Goal: Entertainment & Leisure: Consume media (video, audio)

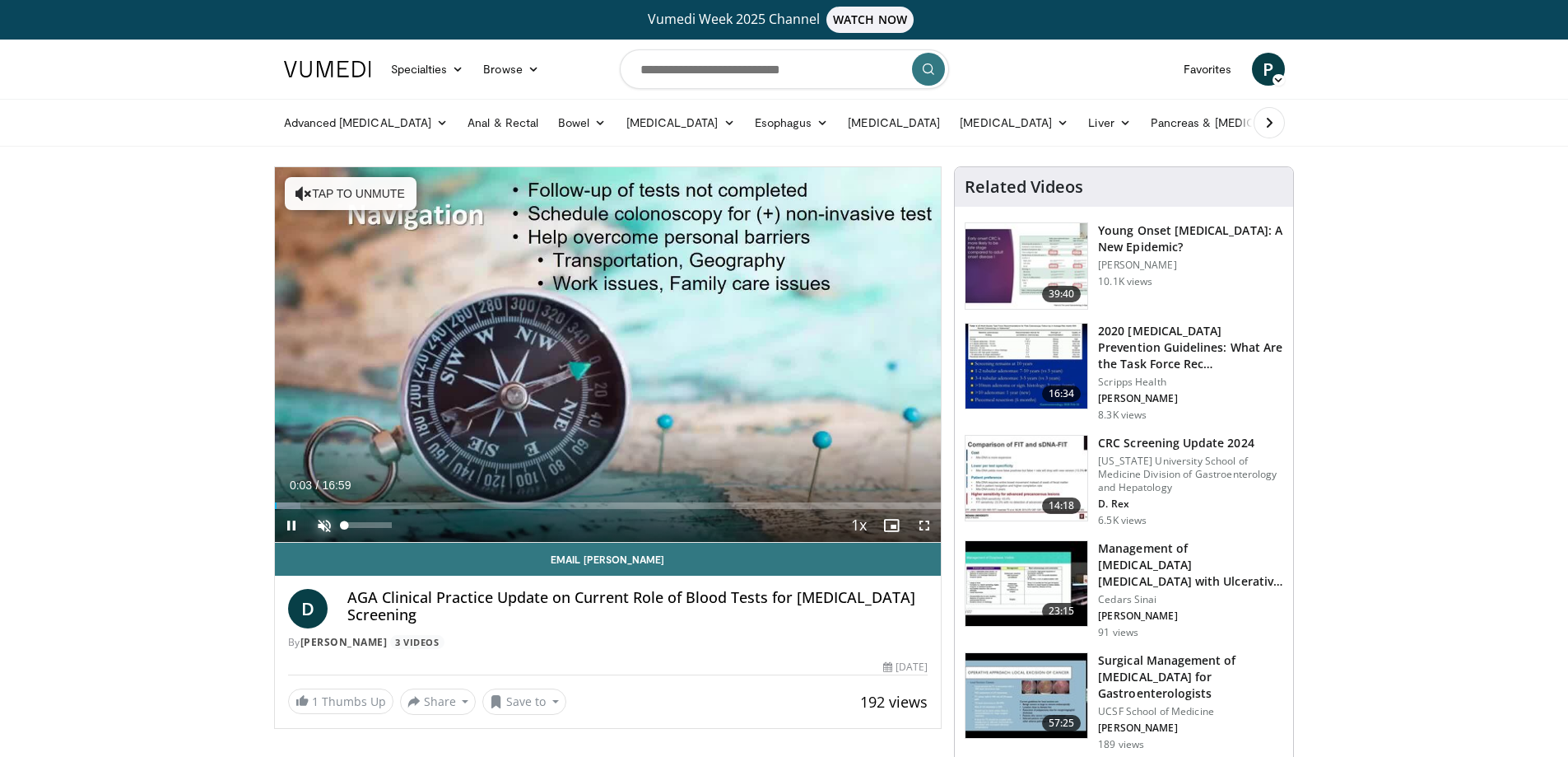
click at [327, 525] on span "Video Player" at bounding box center [325, 525] width 33 height 33
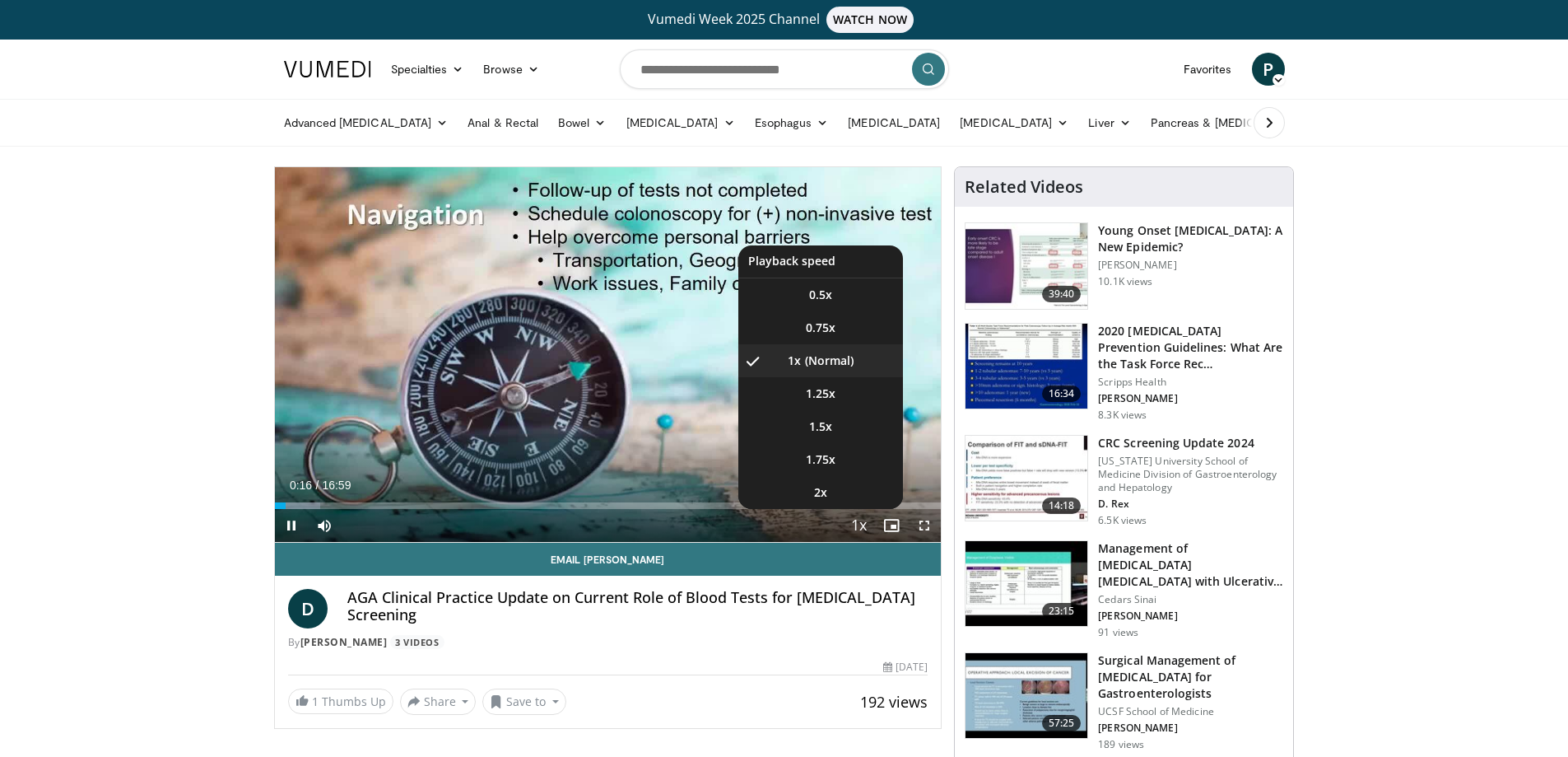
click at [859, 524] on span "Video Player" at bounding box center [858, 526] width 23 height 33
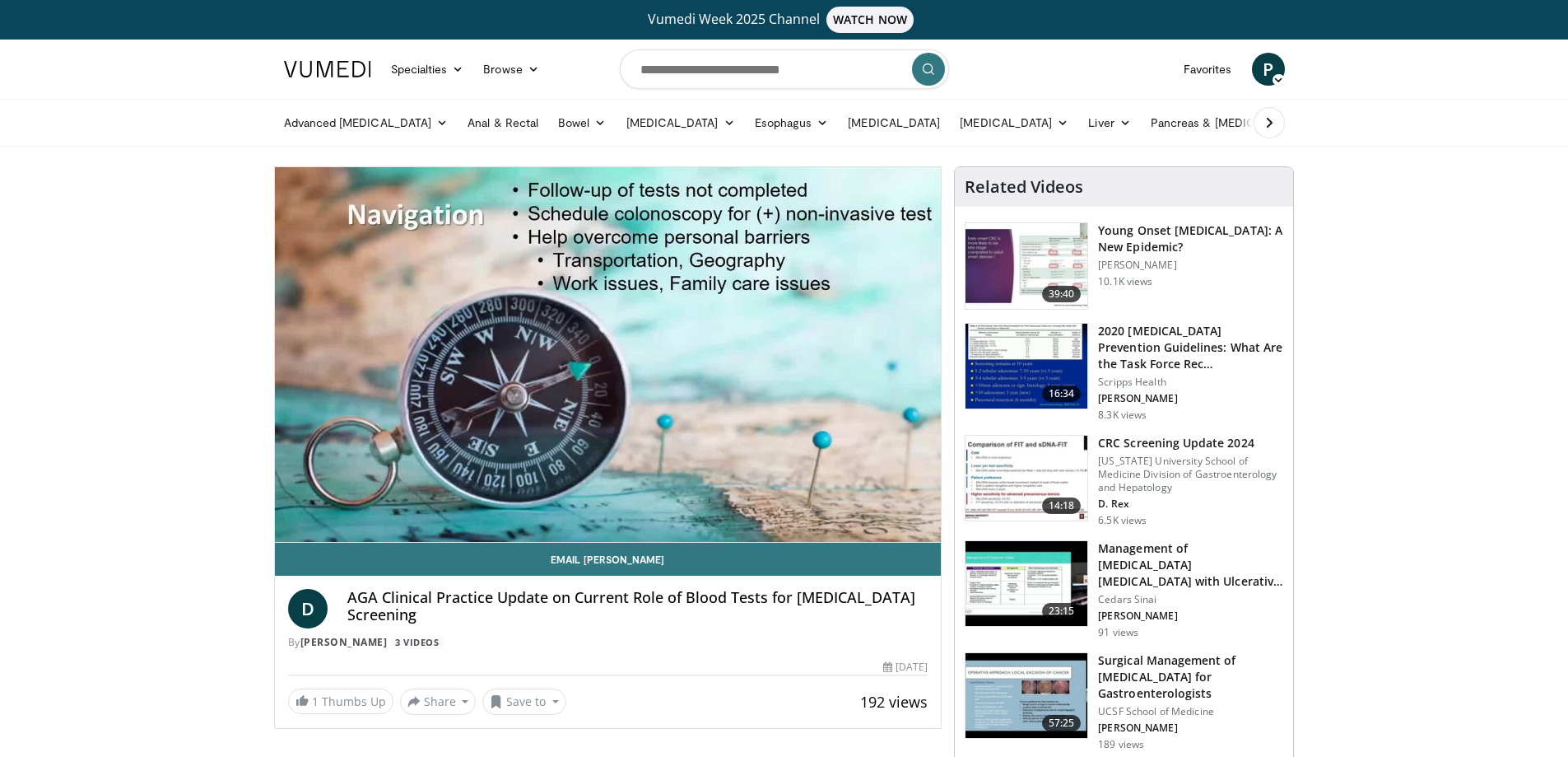
click at [859, 524] on video-js "**********" at bounding box center [609, 354] width 667 height 375
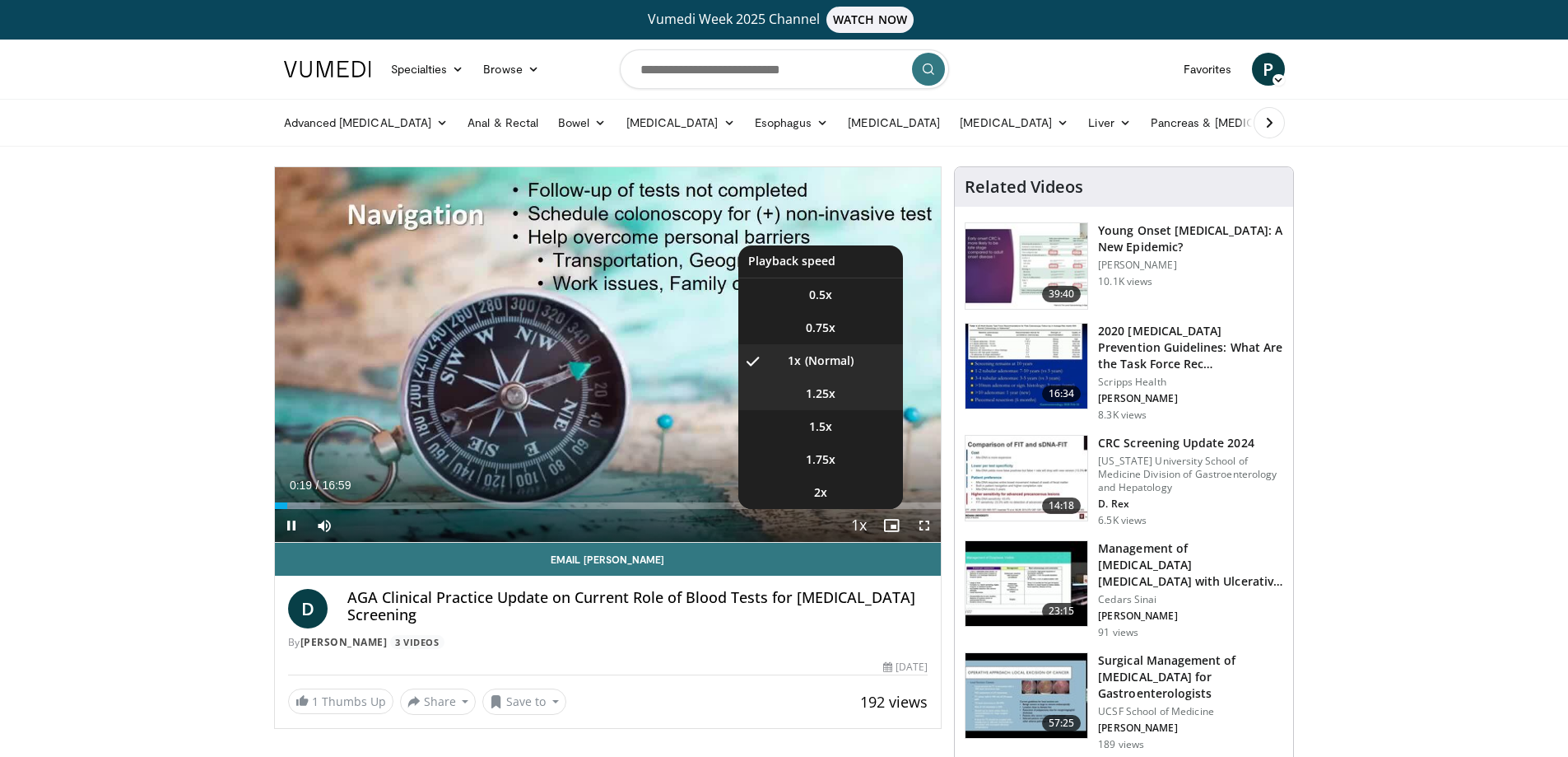
click at [836, 396] on li "1.25x" at bounding box center [821, 393] width 165 height 33
click at [844, 425] on li "1.5x" at bounding box center [821, 426] width 165 height 33
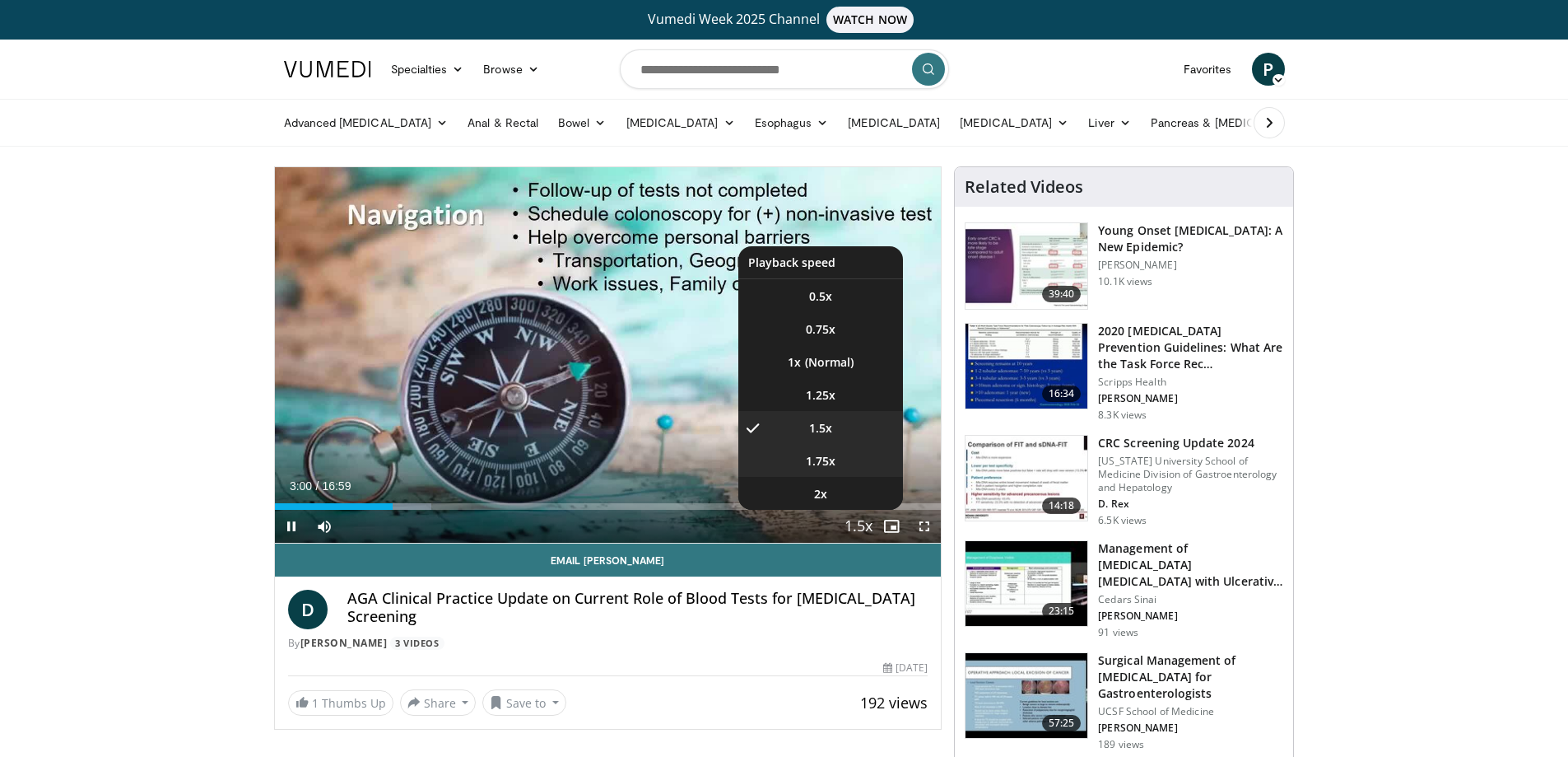
click at [844, 461] on li "1.75x" at bounding box center [821, 460] width 165 height 33
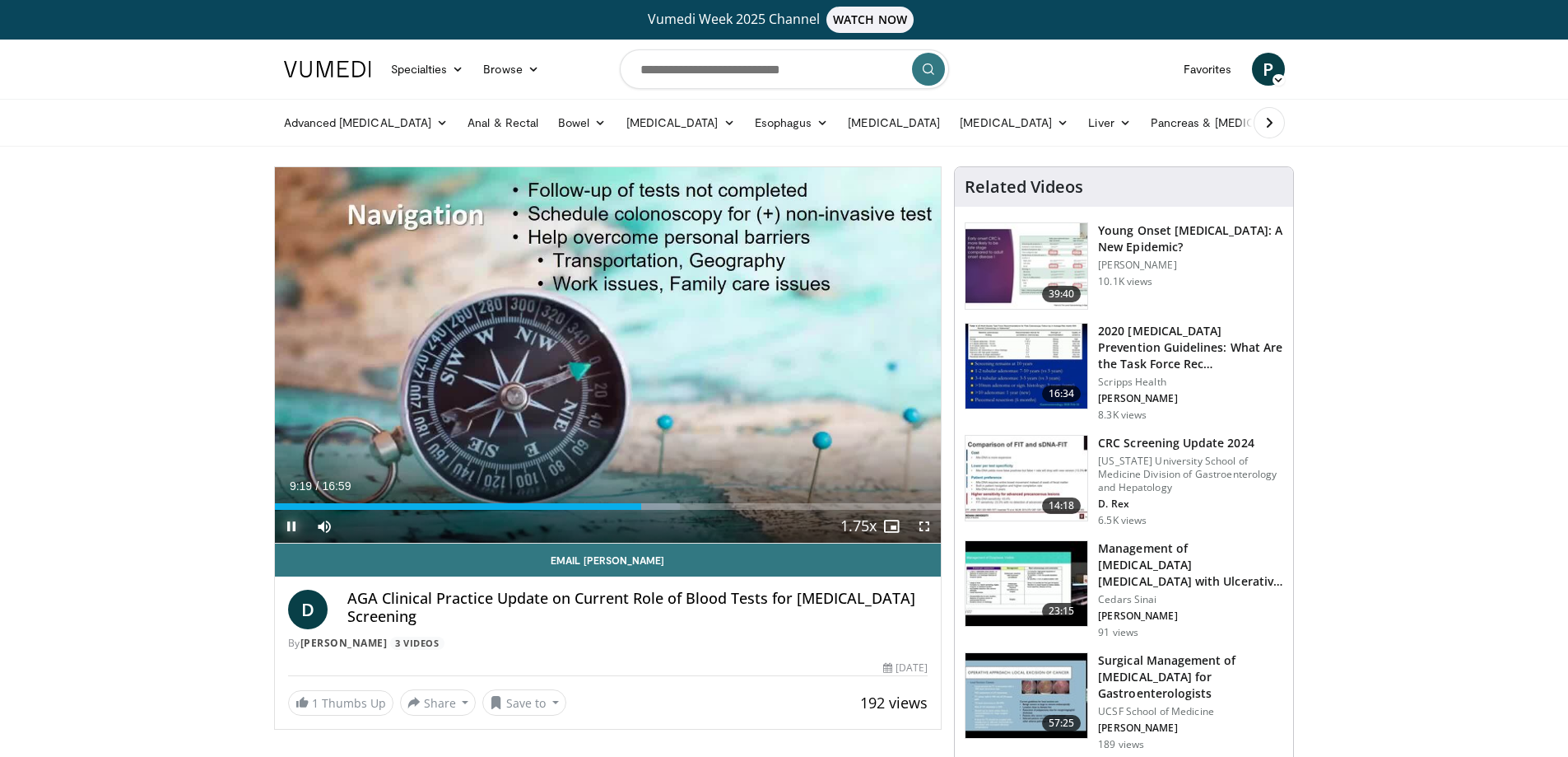
click at [294, 523] on span "Video Player" at bounding box center [292, 526] width 33 height 33
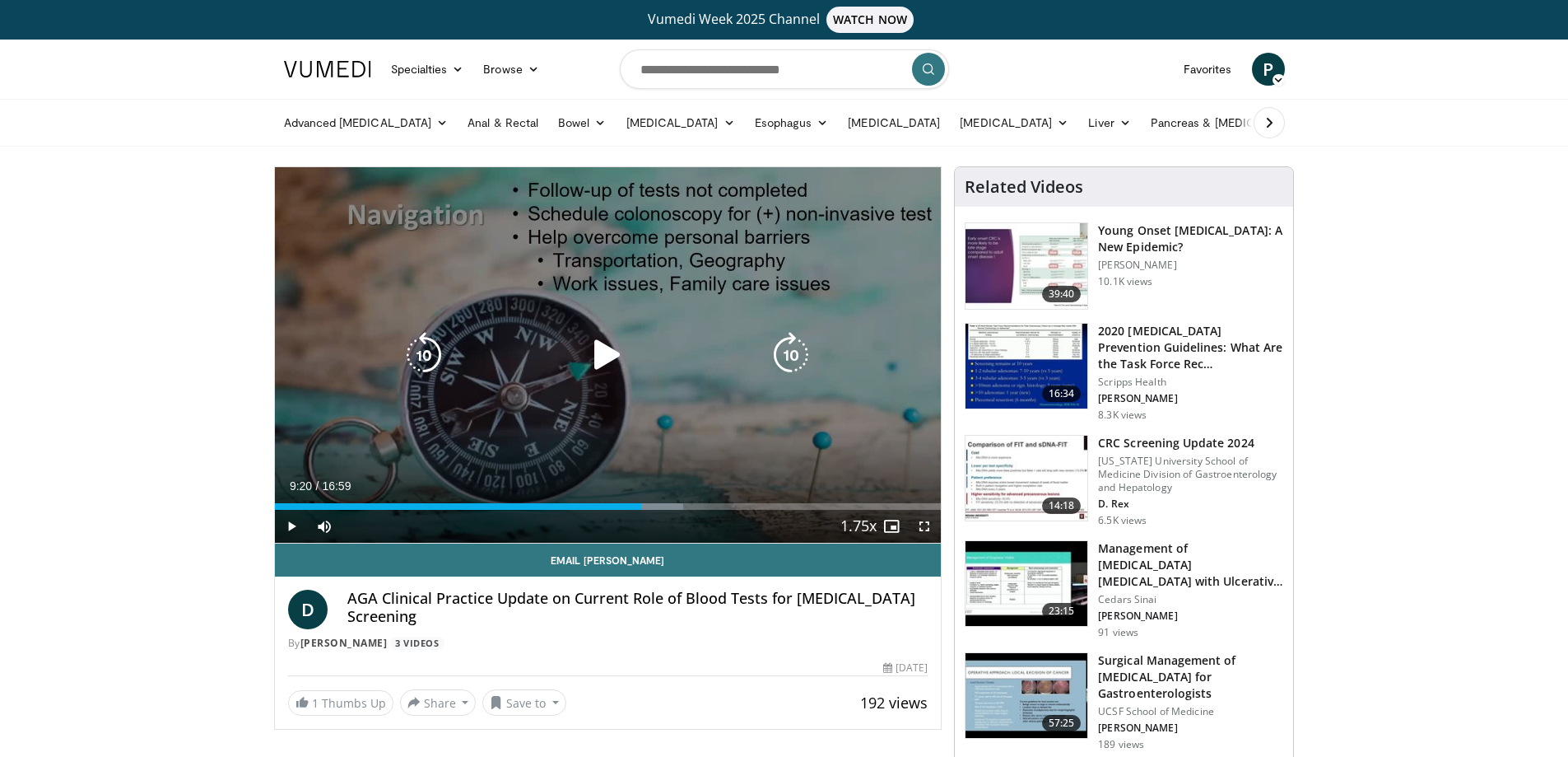
click at [604, 349] on icon "Video Player" at bounding box center [607, 354] width 46 height 46
click at [608, 348] on icon "Video Player" at bounding box center [607, 354] width 46 height 46
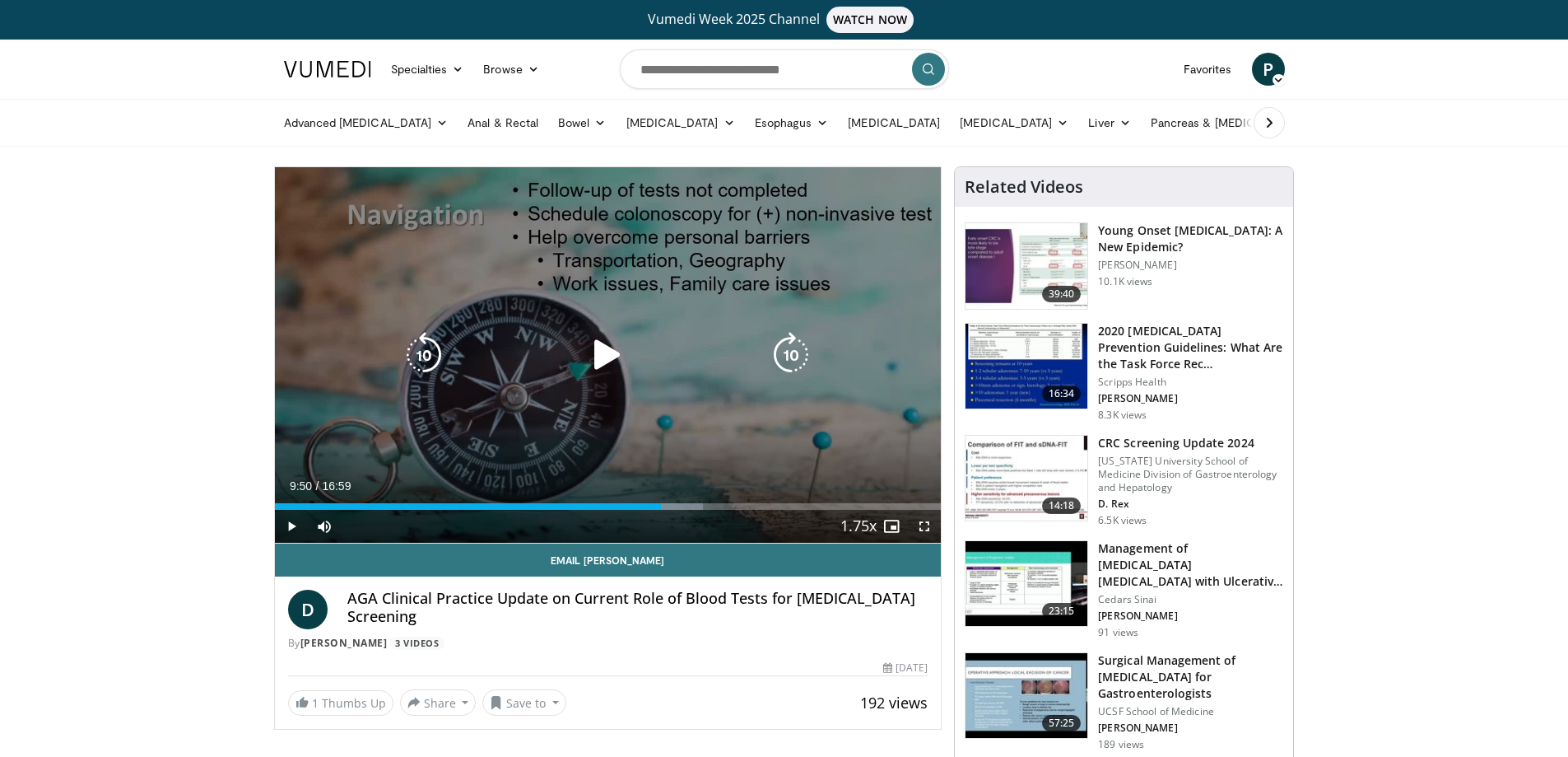
click at [610, 356] on icon "Video Player" at bounding box center [607, 354] width 46 height 46
click at [612, 354] on icon "Video Player" at bounding box center [607, 354] width 46 height 46
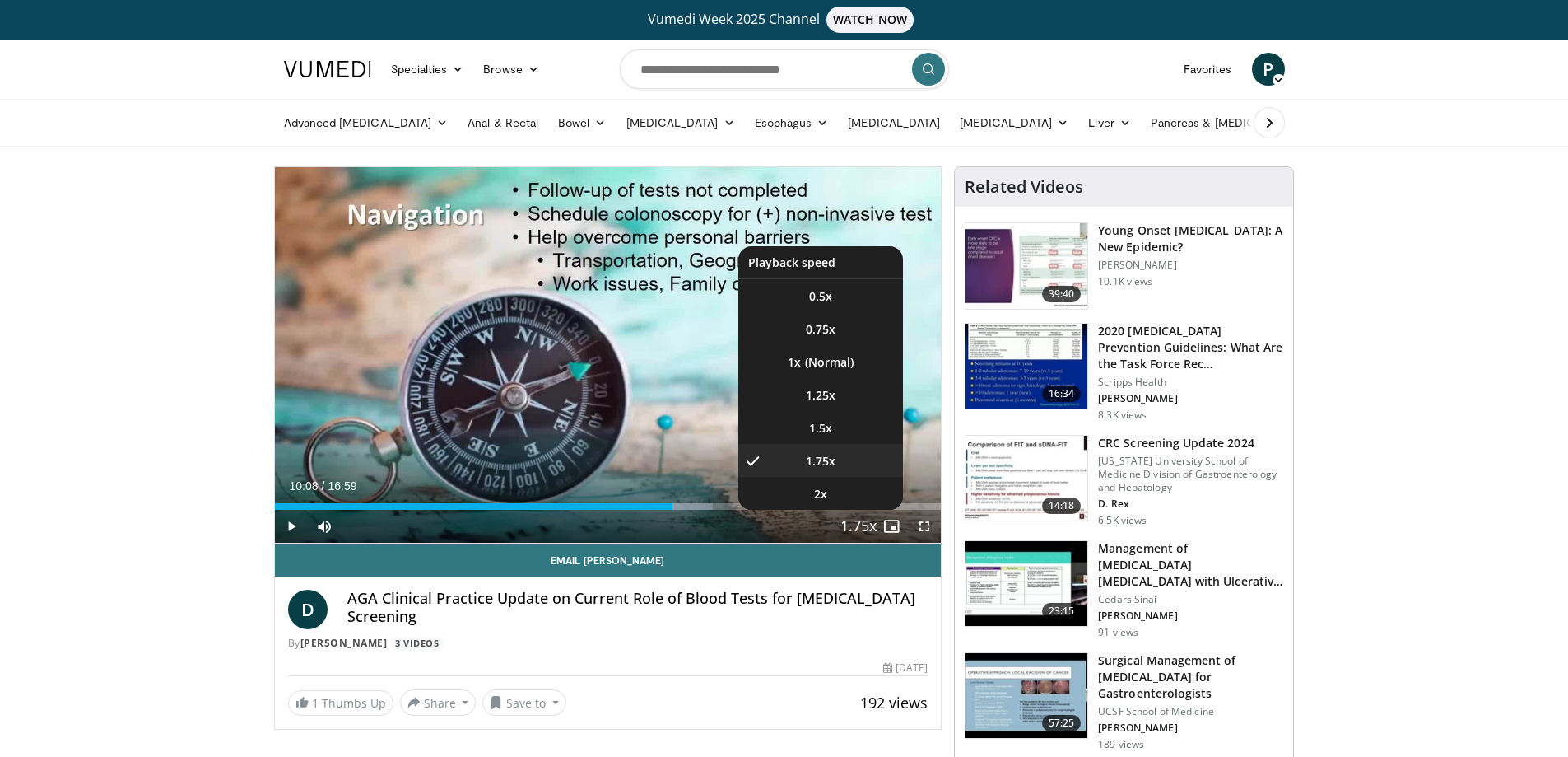
click at [856, 523] on span "Video Player" at bounding box center [858, 527] width 23 height 33
click at [842, 393] on li "1.25x" at bounding box center [821, 394] width 165 height 33
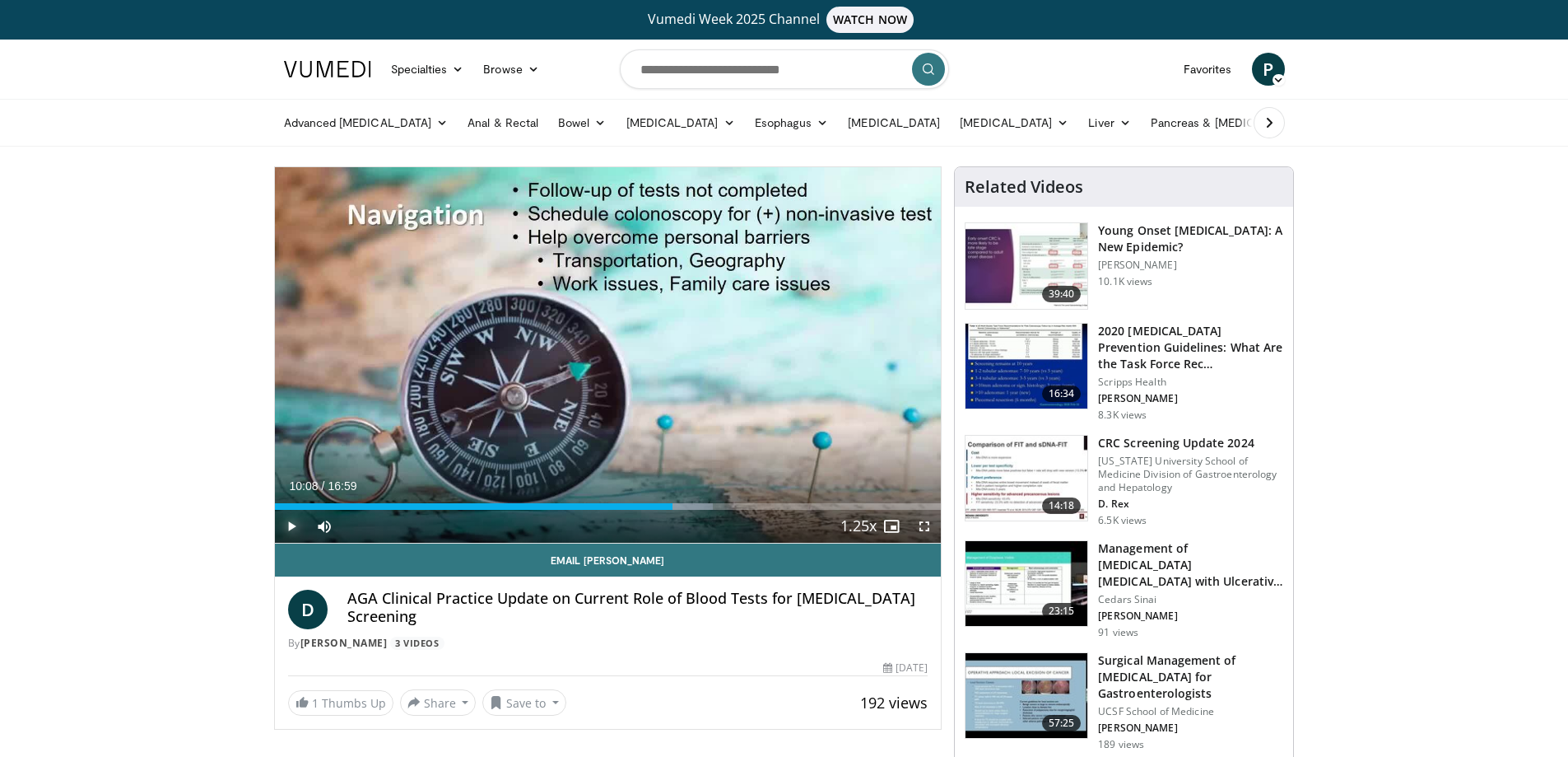
click at [291, 525] on span "Video Player" at bounding box center [292, 526] width 33 height 33
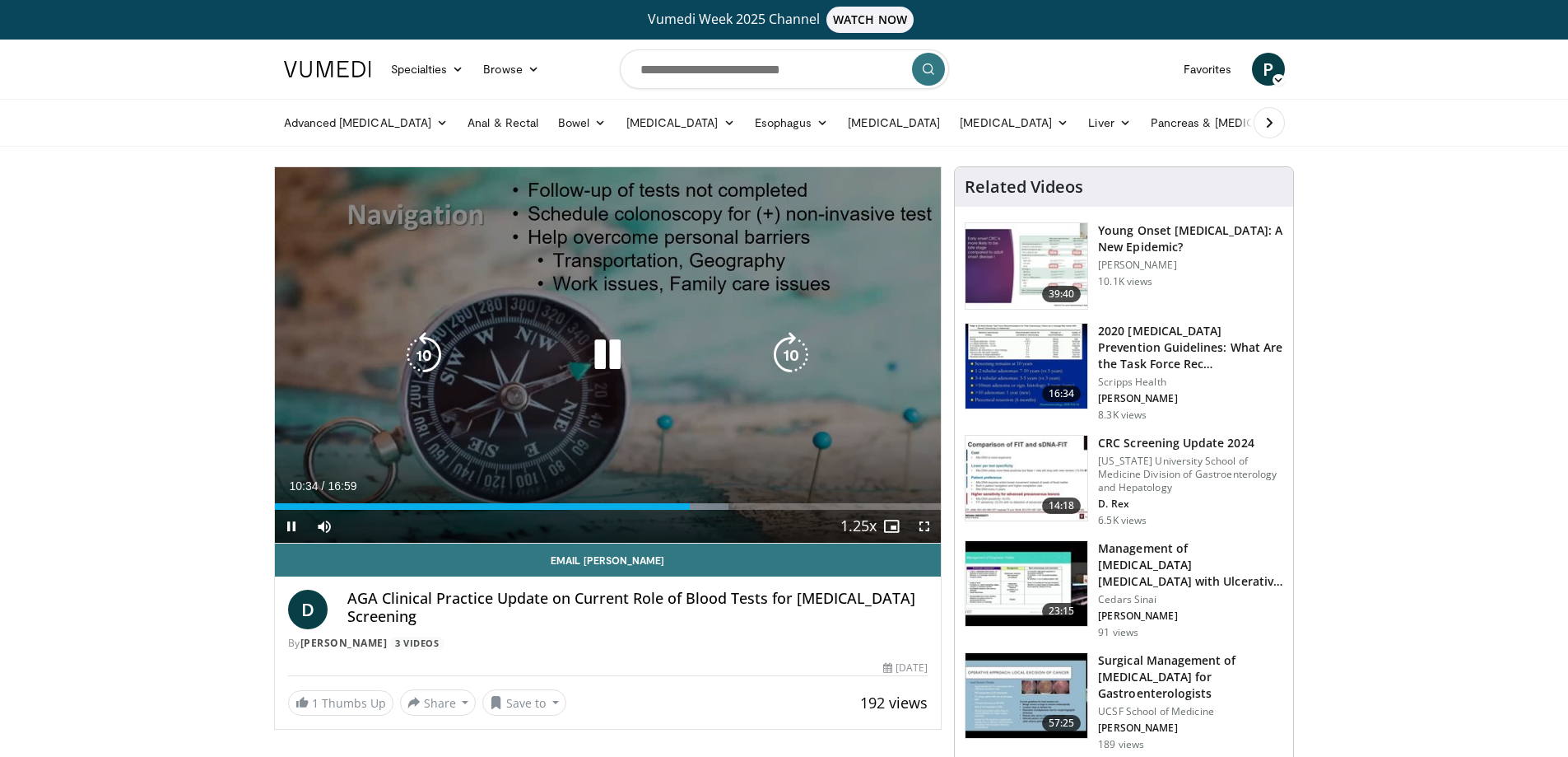
click at [597, 354] on icon "Video Player" at bounding box center [607, 354] width 46 height 46
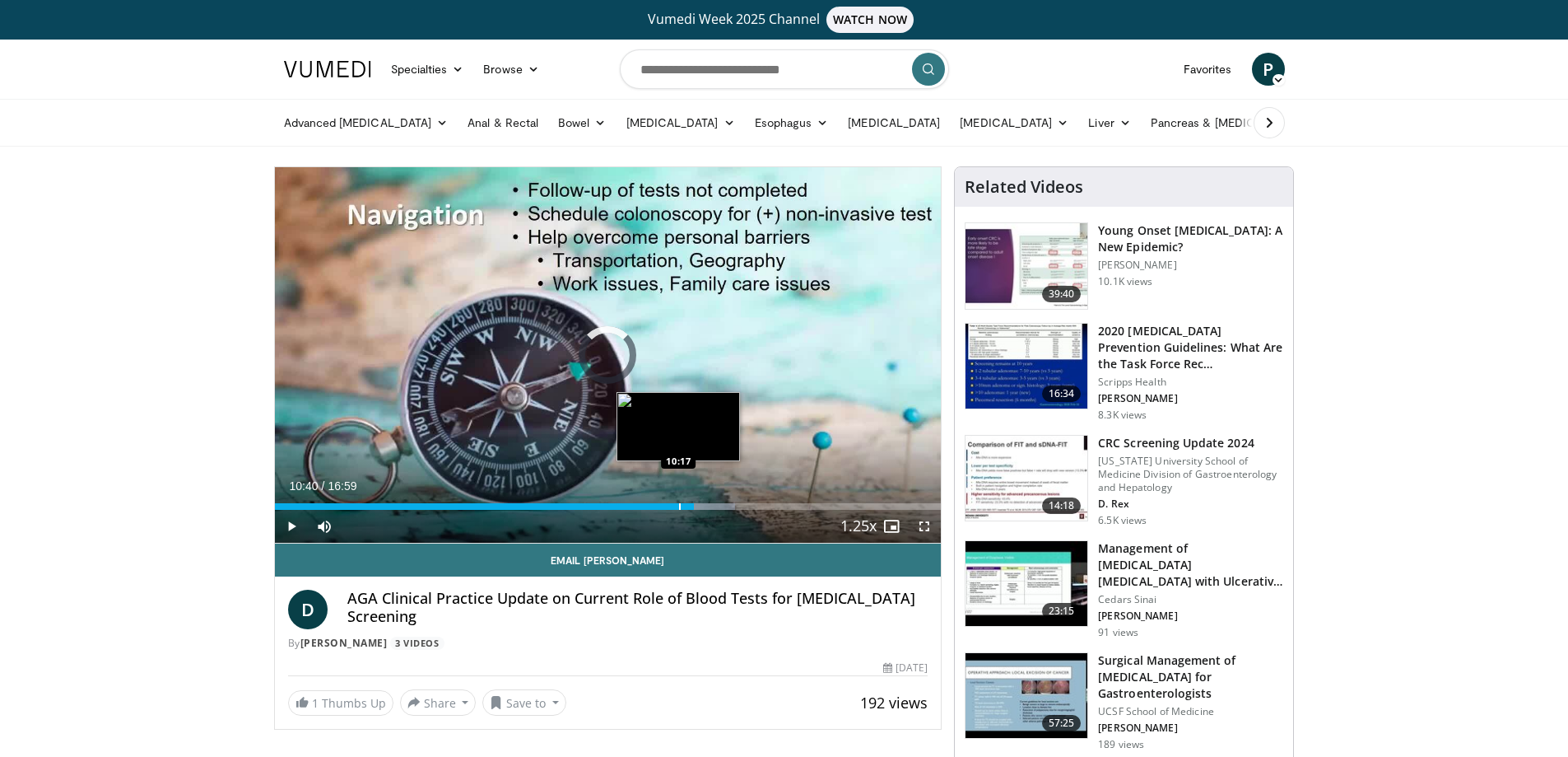
click at [679, 508] on div "Progress Bar" at bounding box center [680, 507] width 2 height 7
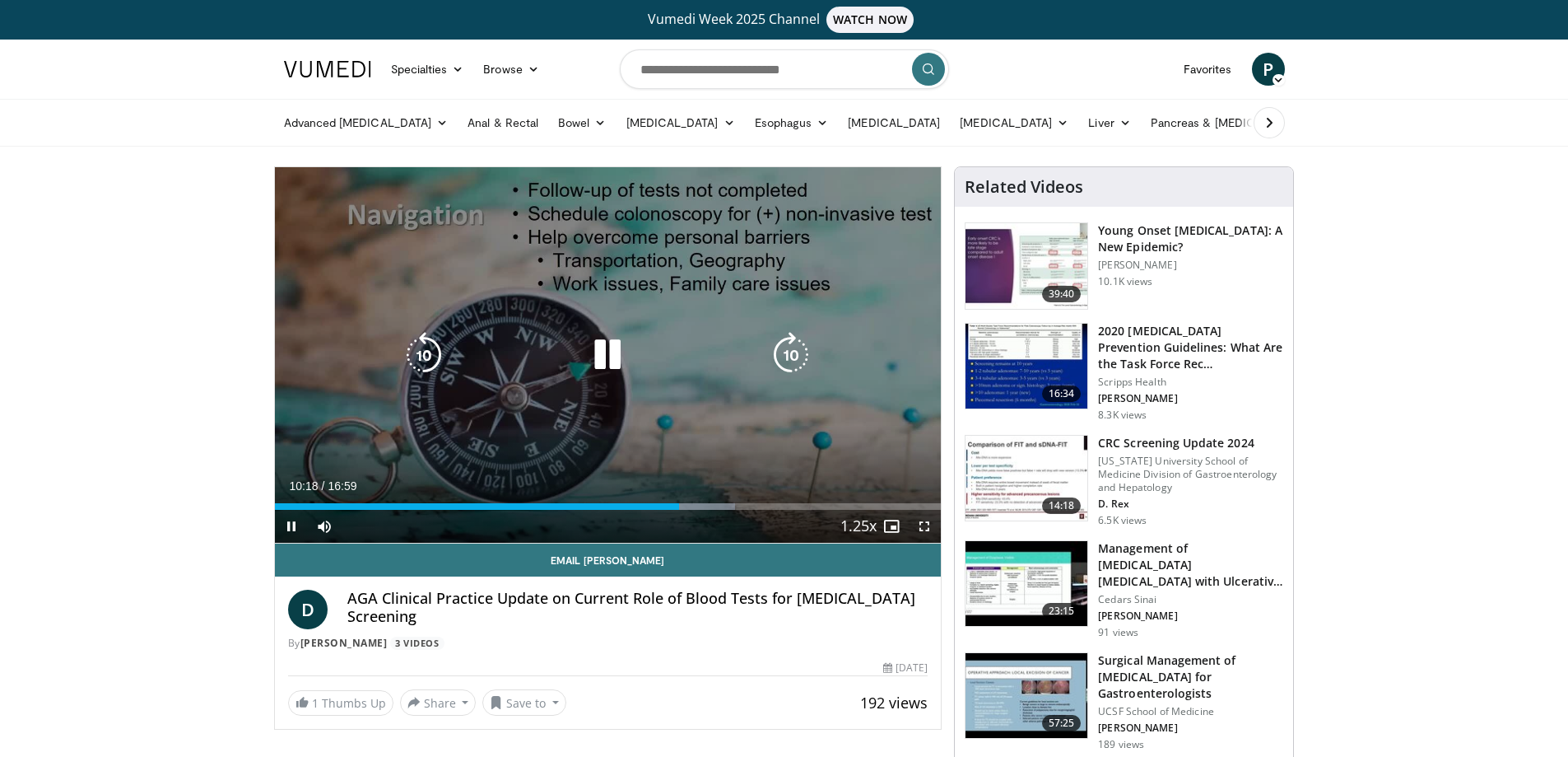
click at [609, 359] on icon "Video Player" at bounding box center [607, 354] width 46 height 46
click at [603, 353] on icon "Video Player" at bounding box center [607, 354] width 46 height 46
click at [609, 352] on icon "Video Player" at bounding box center [607, 354] width 46 height 46
click at [616, 350] on icon "Video Player" at bounding box center [607, 354] width 46 height 46
click at [615, 350] on icon "Video Player" at bounding box center [607, 354] width 46 height 46
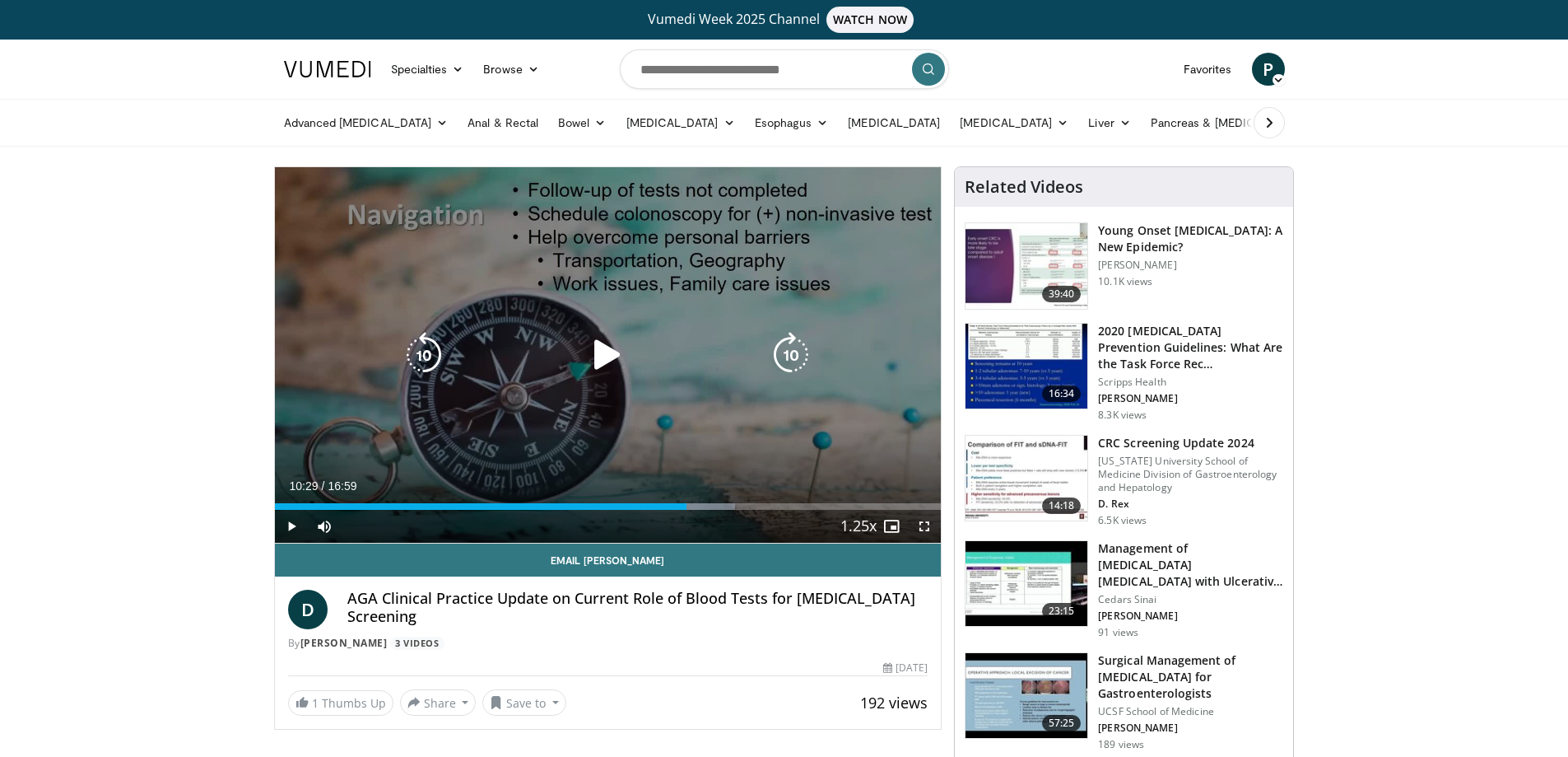
click at [592, 359] on icon "Video Player" at bounding box center [607, 354] width 46 height 46
click at [609, 353] on icon "Video Player" at bounding box center [607, 354] width 46 height 46
click at [607, 358] on icon "Video Player" at bounding box center [607, 354] width 46 height 46
click at [615, 359] on icon "Video Player" at bounding box center [607, 354] width 46 height 46
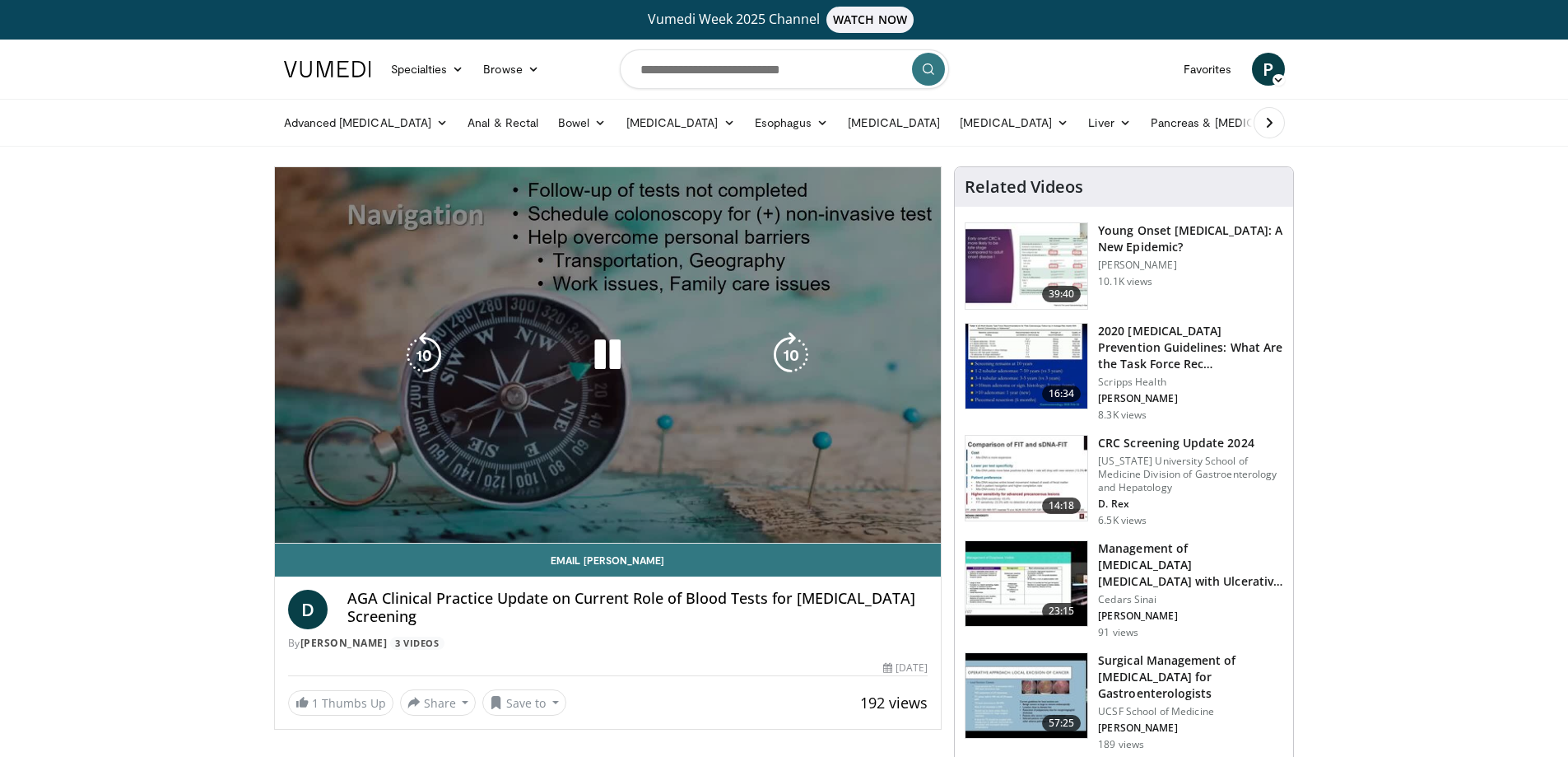
click at [612, 349] on icon "Video Player" at bounding box center [607, 354] width 46 height 46
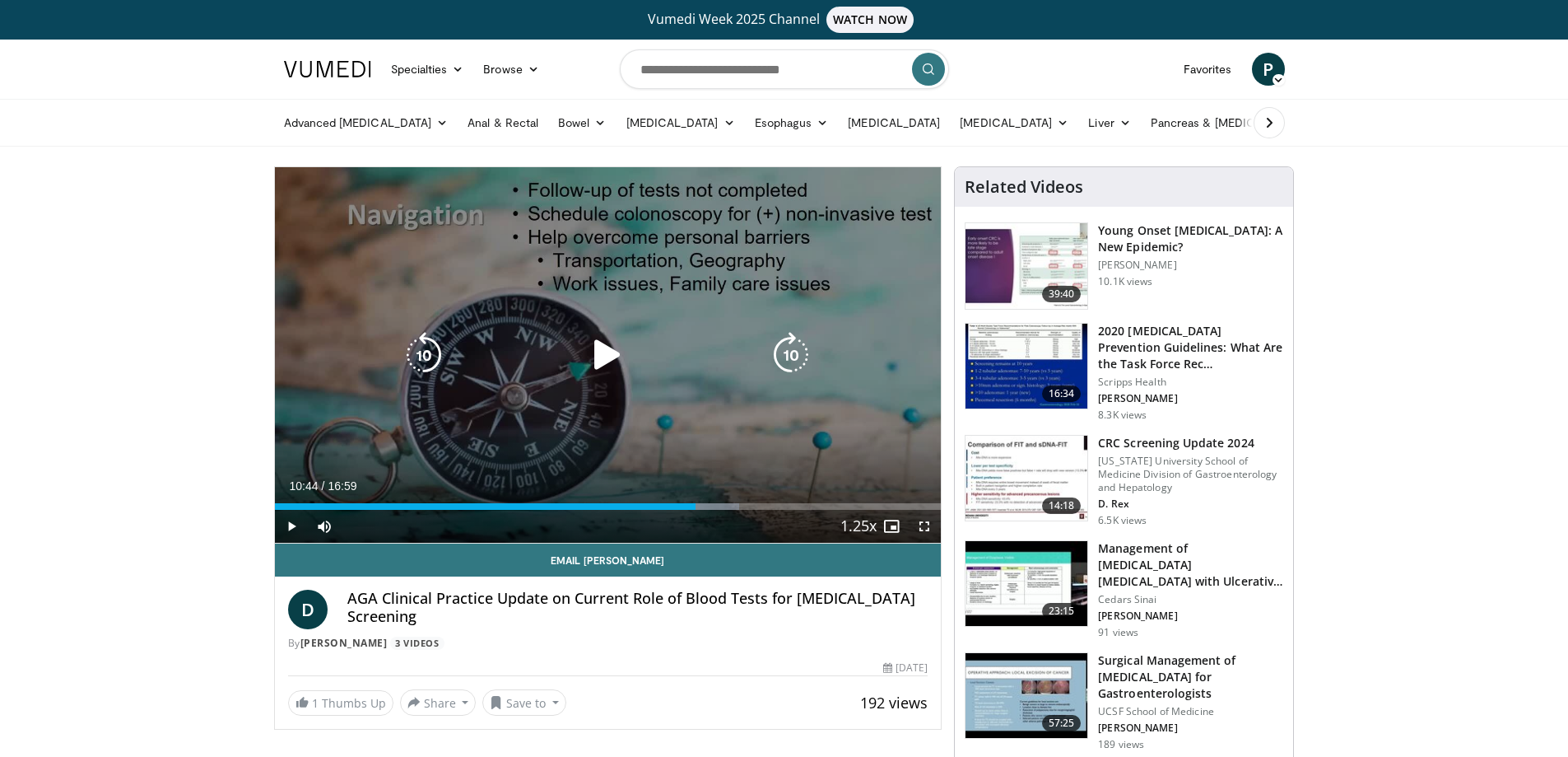
click at [609, 351] on icon "Video Player" at bounding box center [607, 354] width 46 height 46
click at [613, 351] on icon "Video Player" at bounding box center [607, 354] width 46 height 46
click at [603, 356] on icon "Video Player" at bounding box center [607, 354] width 46 height 46
click at [428, 349] on icon "Video Player" at bounding box center [423, 354] width 46 height 46
click at [605, 354] on icon "Video Player" at bounding box center [607, 354] width 46 height 46
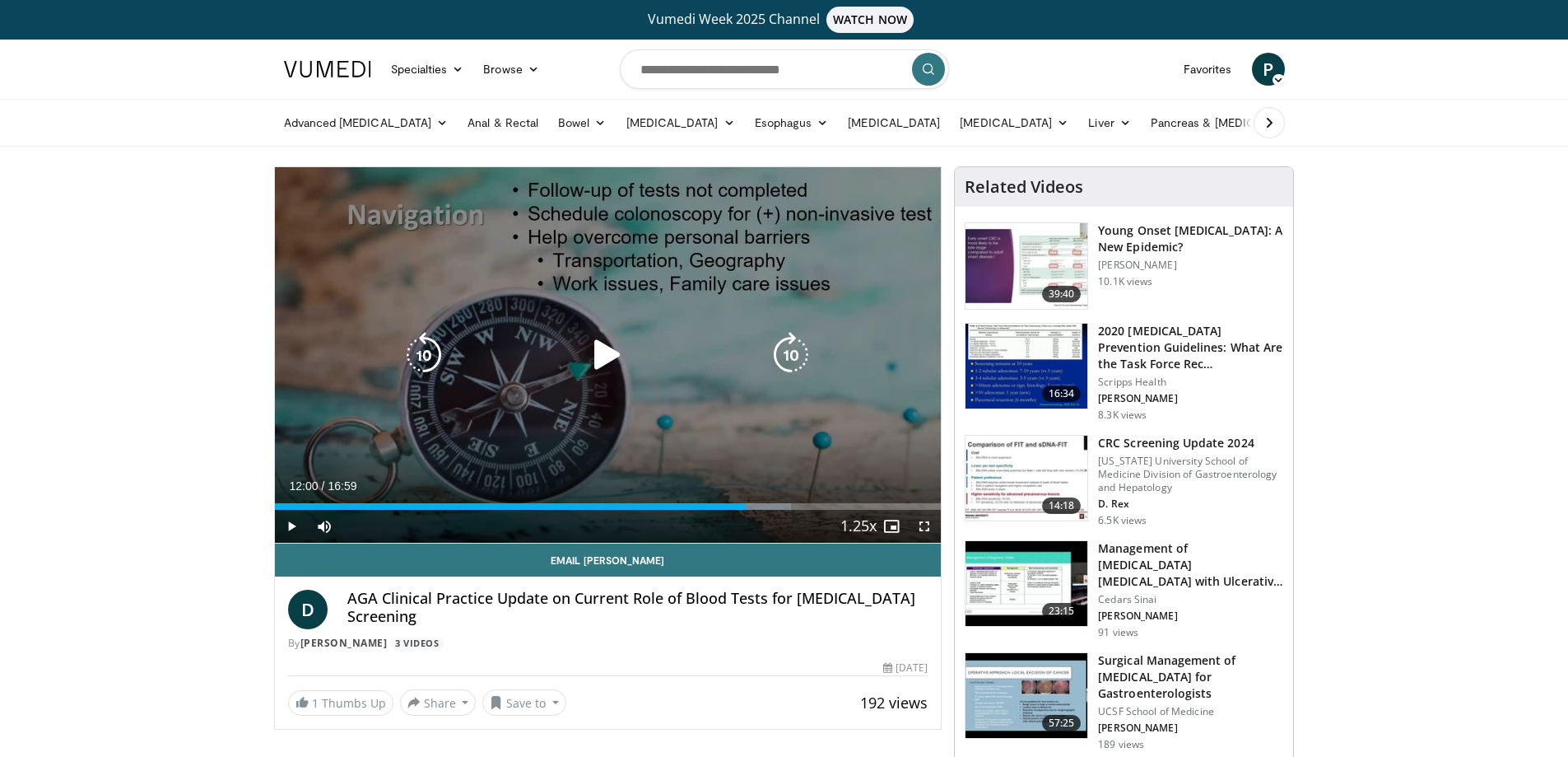
click at [415, 345] on icon "Video Player" at bounding box center [423, 354] width 46 height 46
click at [597, 348] on icon "Video Player" at bounding box center [607, 354] width 46 height 46
click at [424, 346] on icon "Video Player" at bounding box center [423, 354] width 46 height 46
click at [423, 346] on icon "Video Player" at bounding box center [423, 354] width 46 height 46
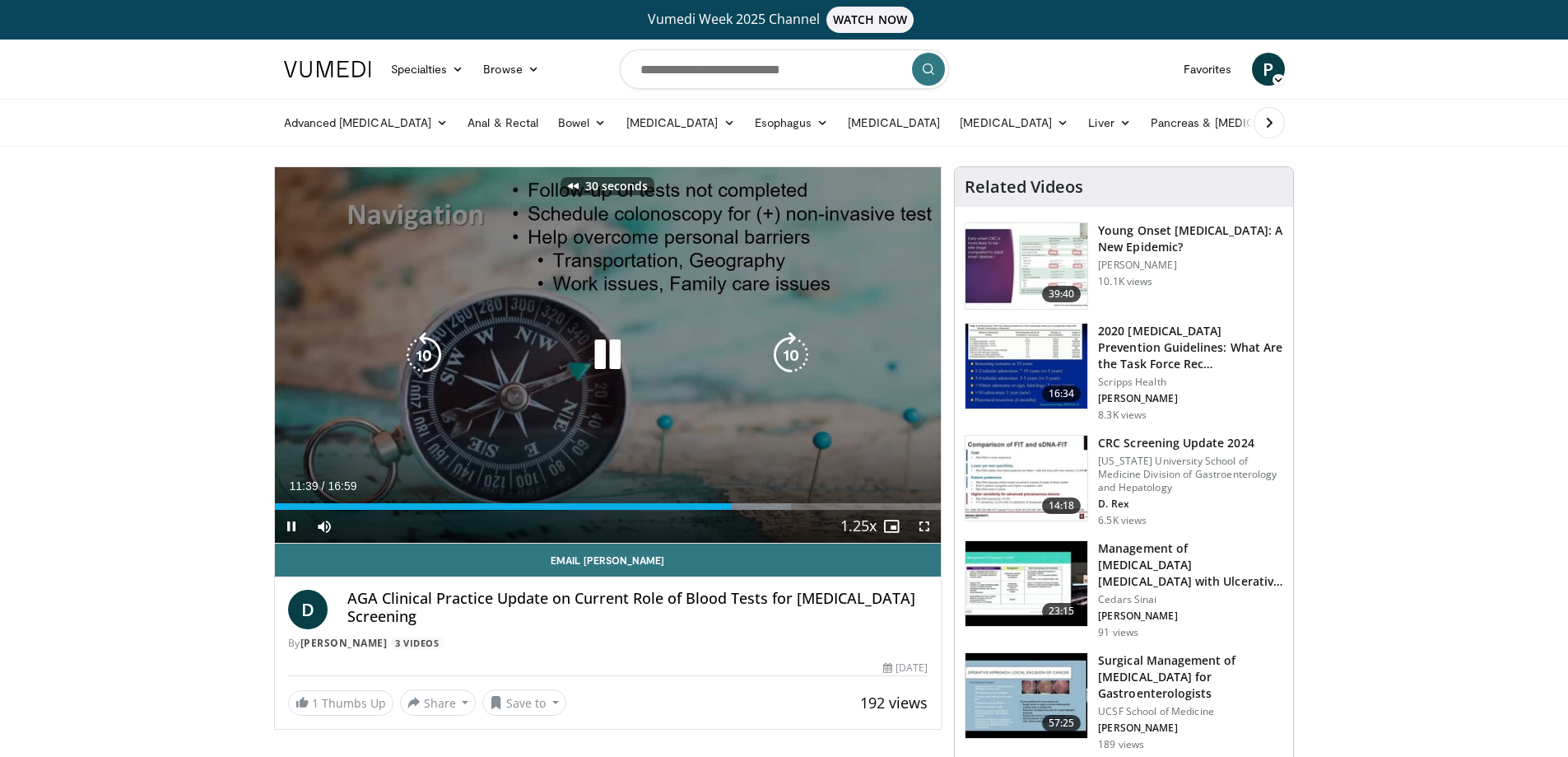
click at [423, 354] on icon "Video Player" at bounding box center [423, 354] width 46 height 46
click at [423, 355] on icon "Video Player" at bounding box center [423, 354] width 46 height 46
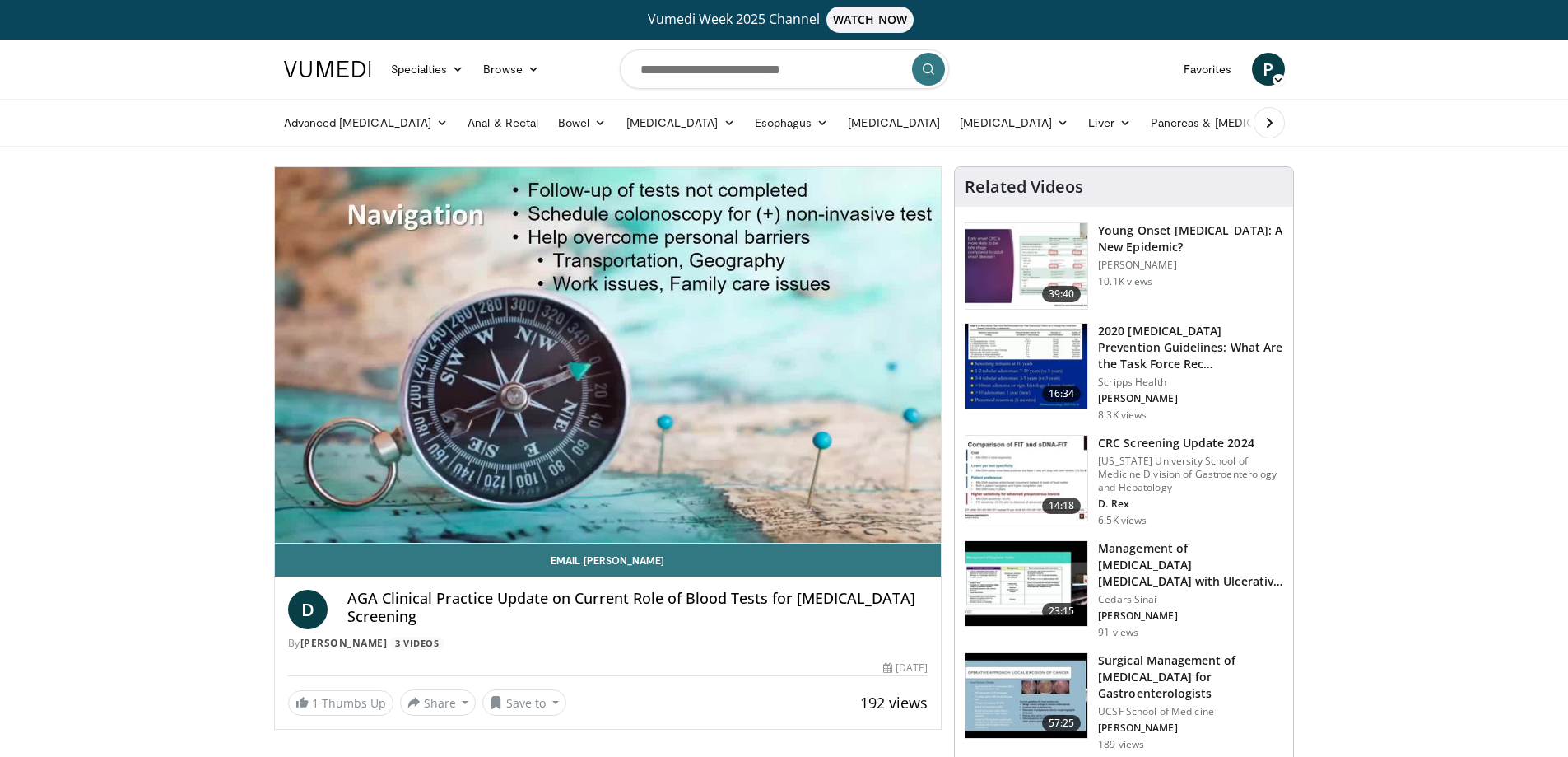
click at [423, 355] on div "20 seconds Tap to unmute" at bounding box center [609, 354] width 667 height 375
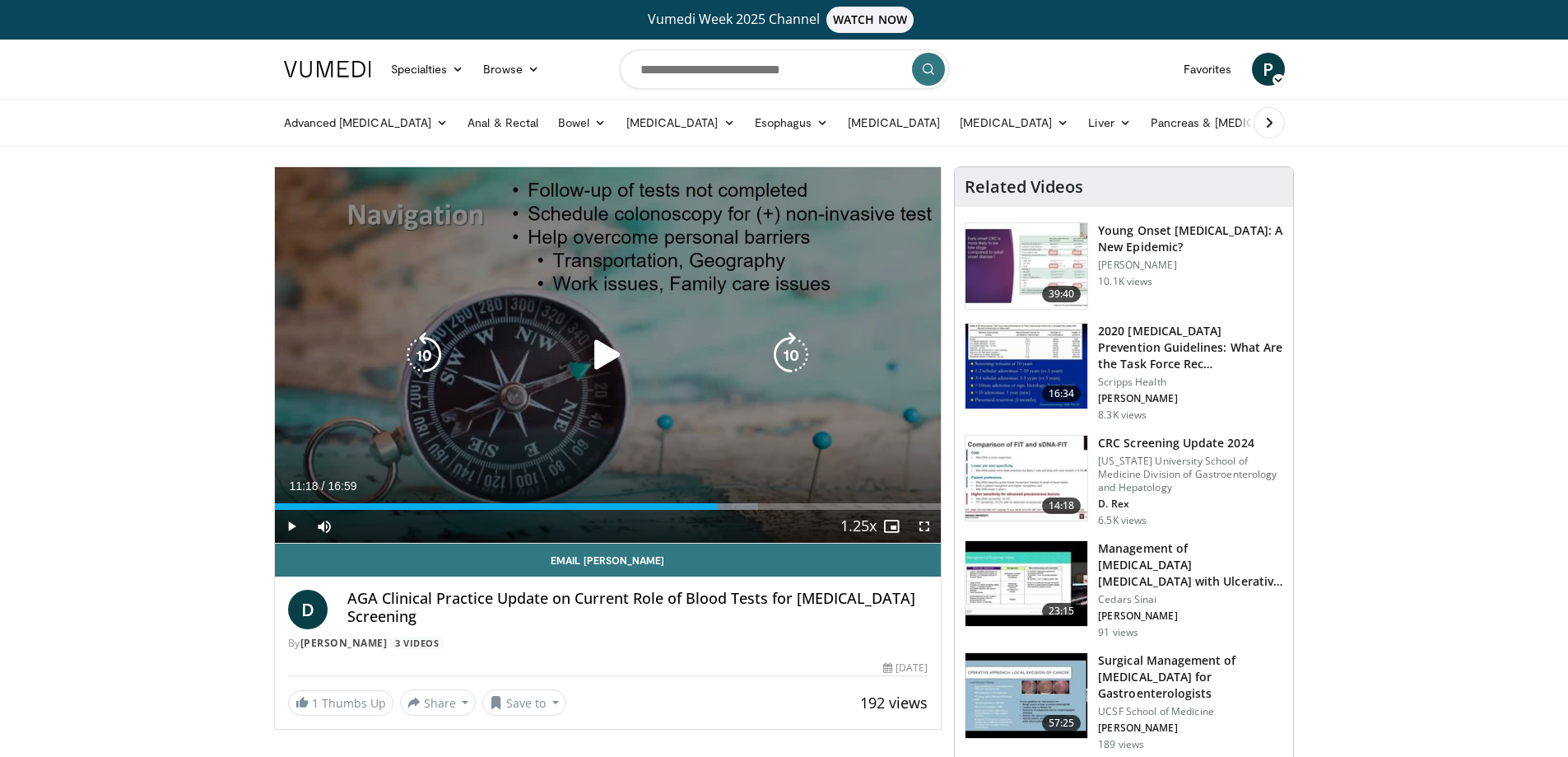
click at [425, 348] on icon "Video Player" at bounding box center [423, 354] width 46 height 46
click at [423, 345] on icon "Video Player" at bounding box center [423, 354] width 46 height 46
click at [423, 345] on icon "Video Player" at bounding box center [423, 354] width 46 height 46
click at [610, 358] on icon "Video Player" at bounding box center [607, 354] width 46 height 46
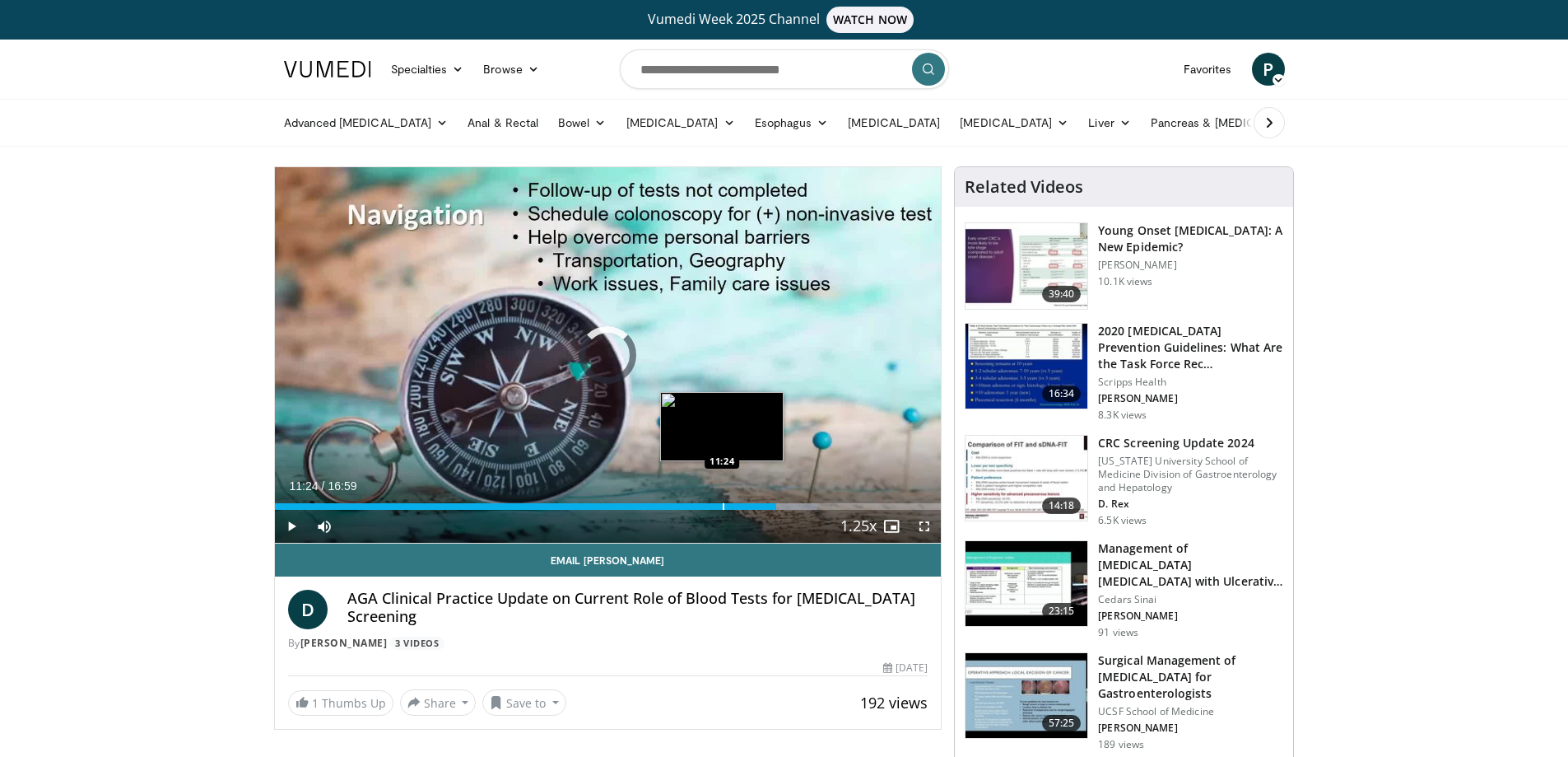
click at [723, 507] on div "Progress Bar" at bounding box center [724, 507] width 2 height 7
click at [716, 506] on div "11:24" at bounding box center [499, 507] width 448 height 7
click at [708, 506] on div "Progress Bar" at bounding box center [709, 507] width 2 height 7
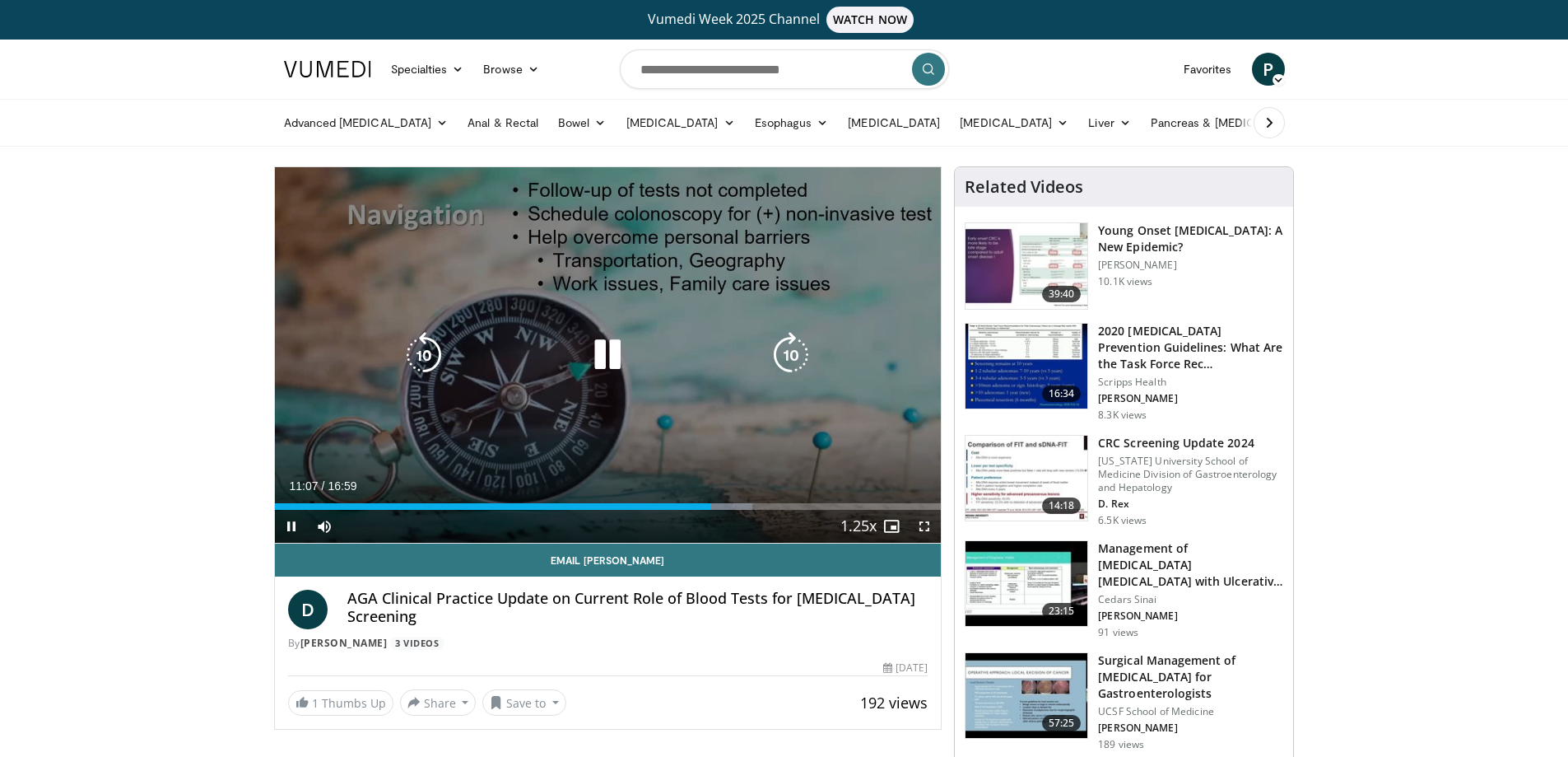
click at [423, 353] on icon "Video Player" at bounding box center [423, 354] width 46 height 46
click at [435, 355] on icon "Video Player" at bounding box center [423, 354] width 46 height 46
click at [428, 355] on icon "Video Player" at bounding box center [423, 354] width 46 height 46
click at [426, 355] on icon "Video Player" at bounding box center [423, 354] width 46 height 46
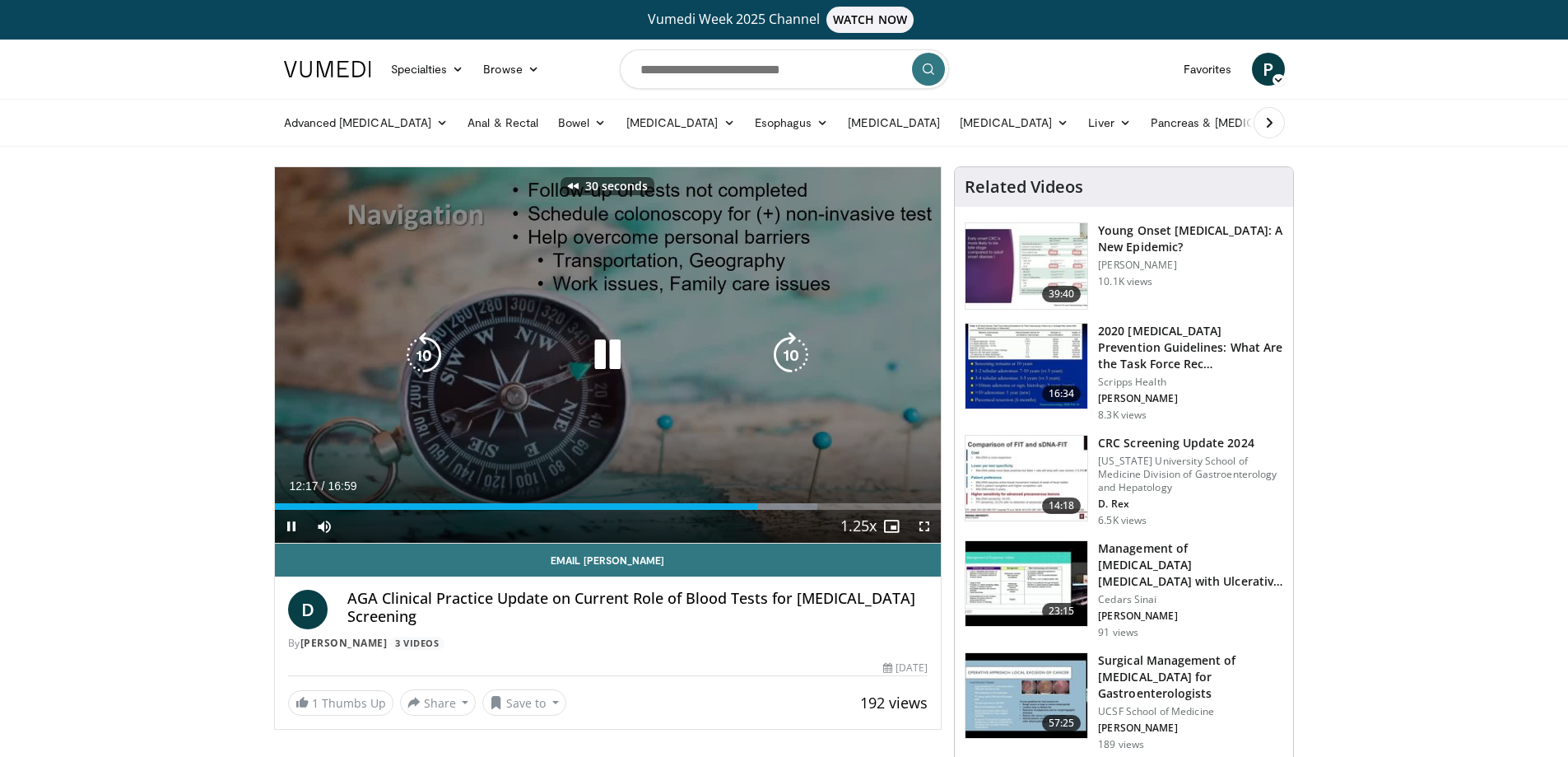
click at [426, 355] on icon "Video Player" at bounding box center [423, 354] width 46 height 46
click at [425, 346] on icon "Video Player" at bounding box center [423, 354] width 46 height 46
click at [428, 355] on icon "Video Player" at bounding box center [423, 354] width 46 height 46
click at [427, 355] on icon "Video Player" at bounding box center [423, 354] width 46 height 46
click at [425, 346] on icon "Video Player" at bounding box center [423, 354] width 46 height 46
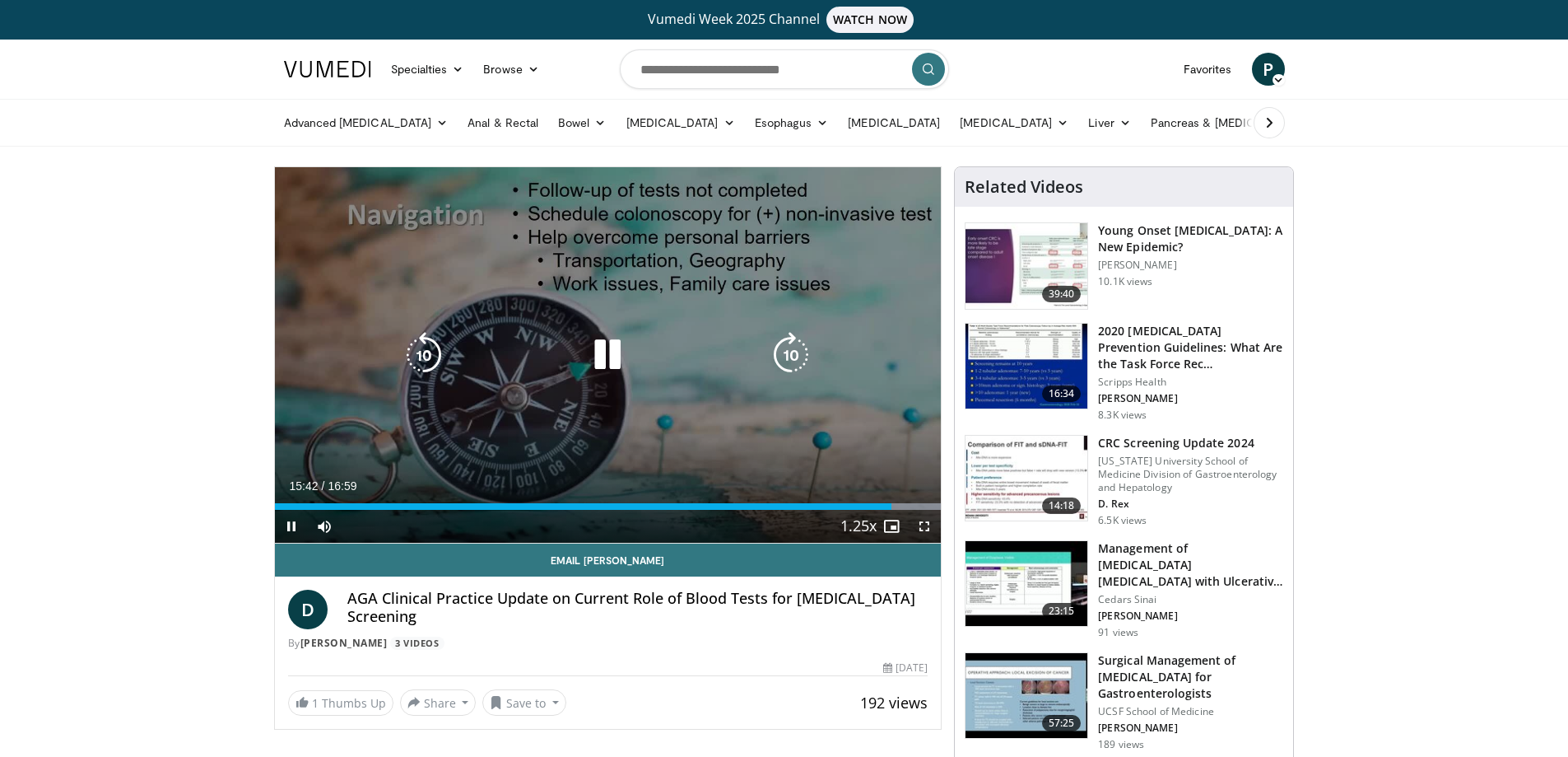
click at [576, 190] on icon "Video Player" at bounding box center [572, 185] width 11 height 11
click at [425, 358] on icon "Video Player" at bounding box center [423, 354] width 46 height 46
click at [425, 357] on icon "Video Player" at bounding box center [423, 354] width 46 height 46
click at [422, 351] on icon "Video Player" at bounding box center [423, 354] width 46 height 46
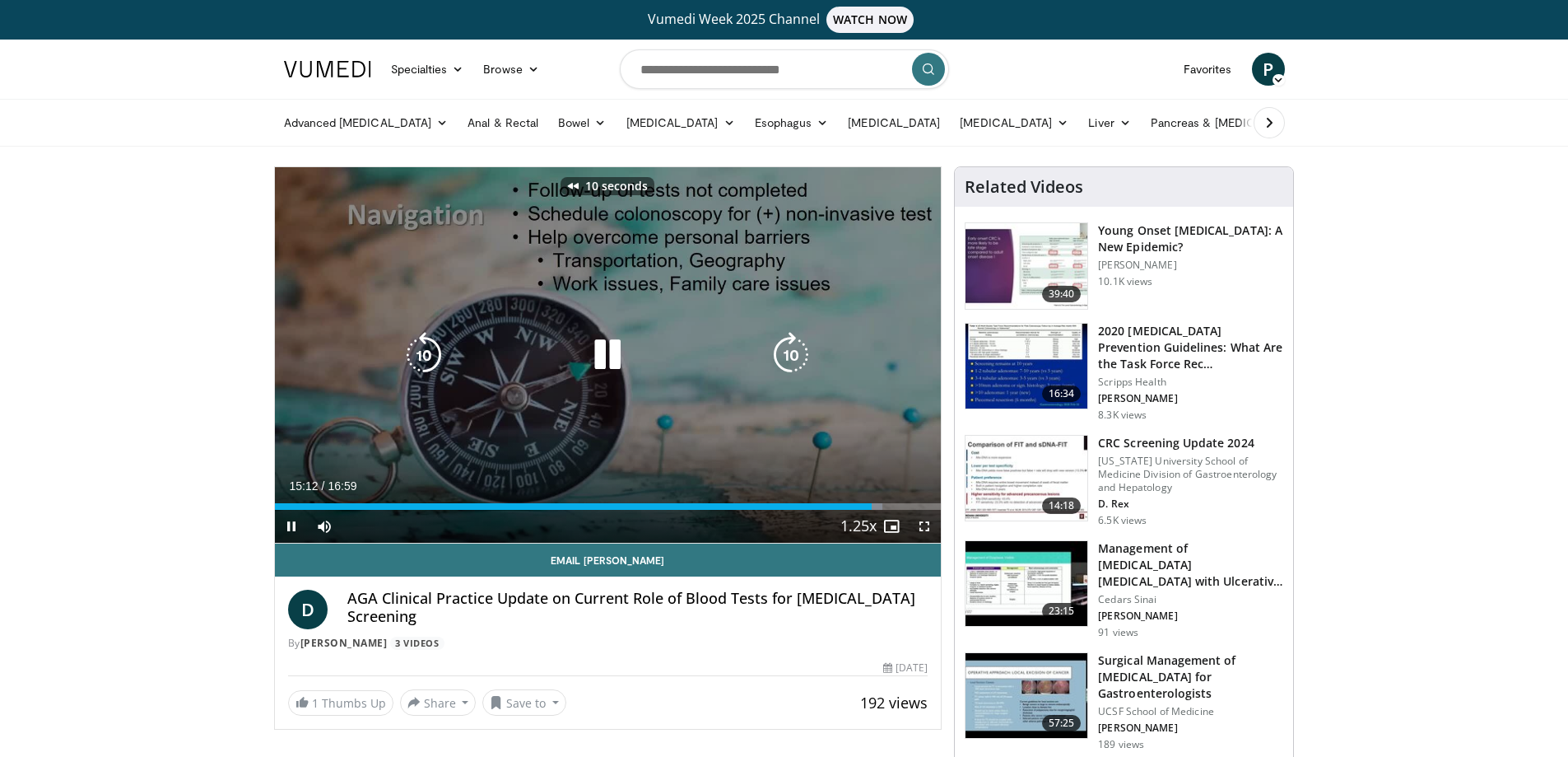
click at [422, 350] on icon "Video Player" at bounding box center [423, 354] width 46 height 46
